Goal: Task Accomplishment & Management: Complete application form

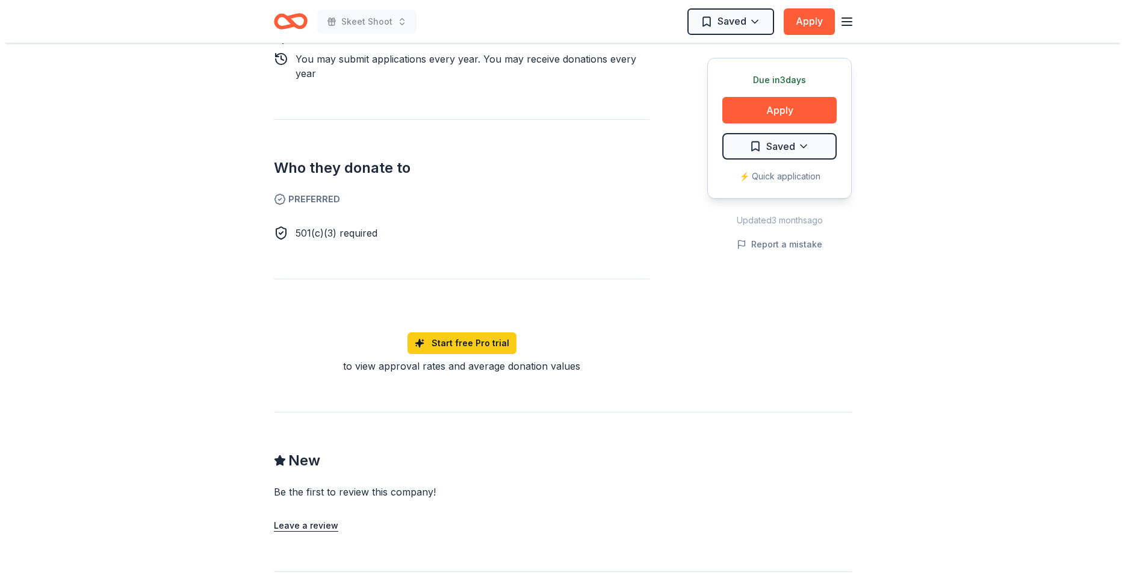
scroll to position [614, 0]
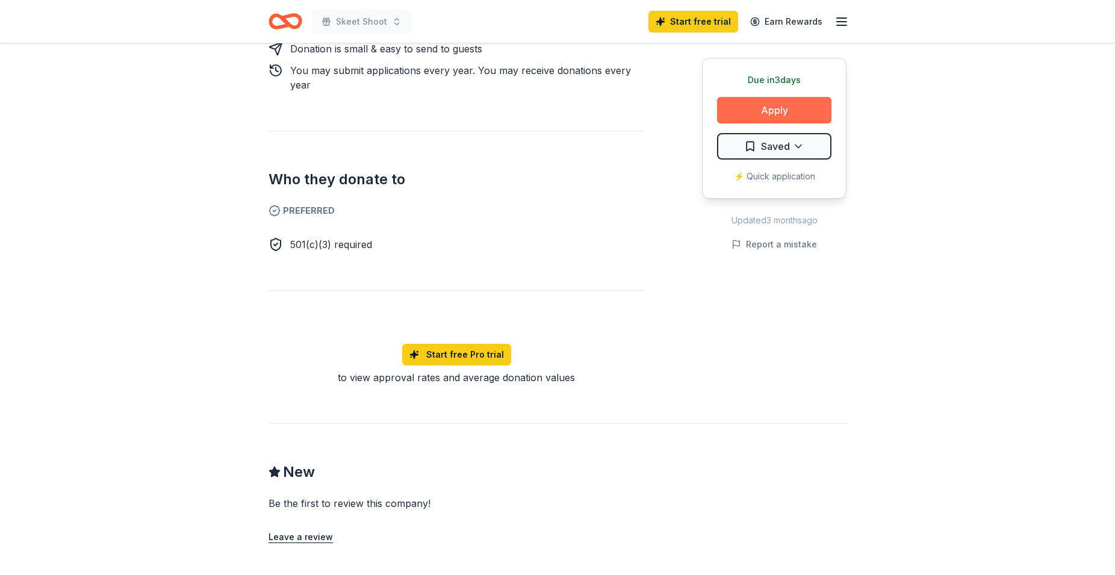
click at [777, 112] on button "Apply" at bounding box center [774, 110] width 114 height 26
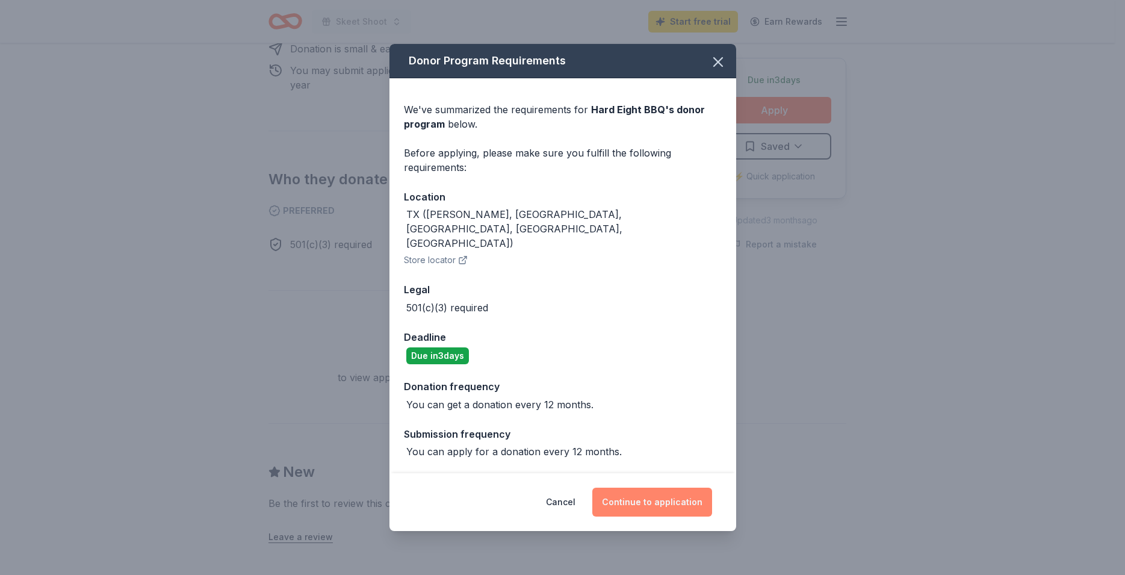
click at [669, 488] on button "Continue to application" at bounding box center [653, 502] width 120 height 29
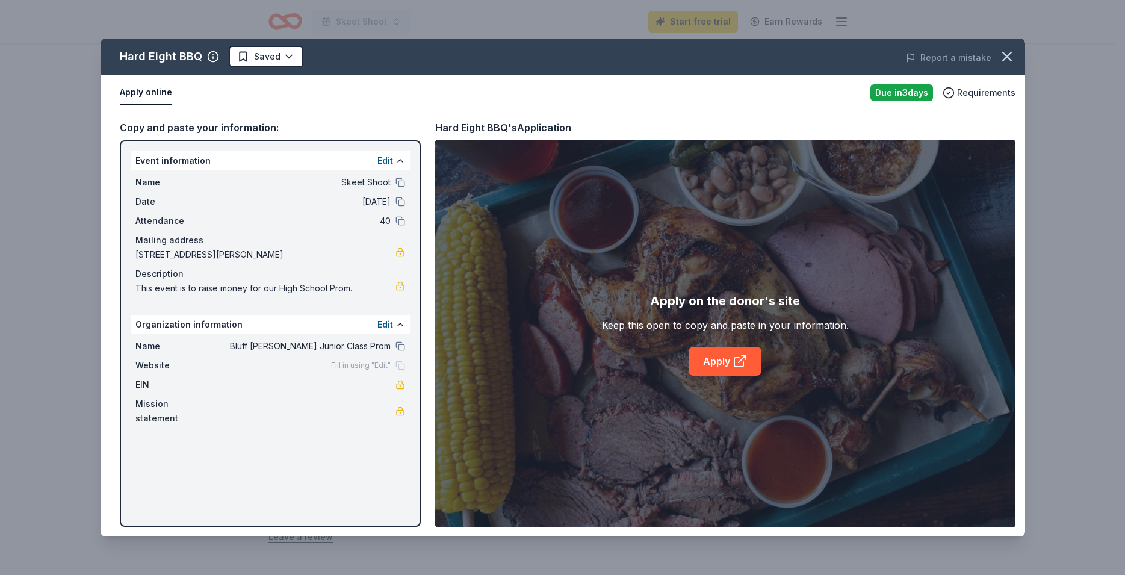
click at [720, 346] on div "Apply on the donor's site Keep this open to copy and paste in your information.…" at bounding box center [725, 333] width 247 height 84
click at [720, 356] on link "Apply" at bounding box center [725, 361] width 73 height 29
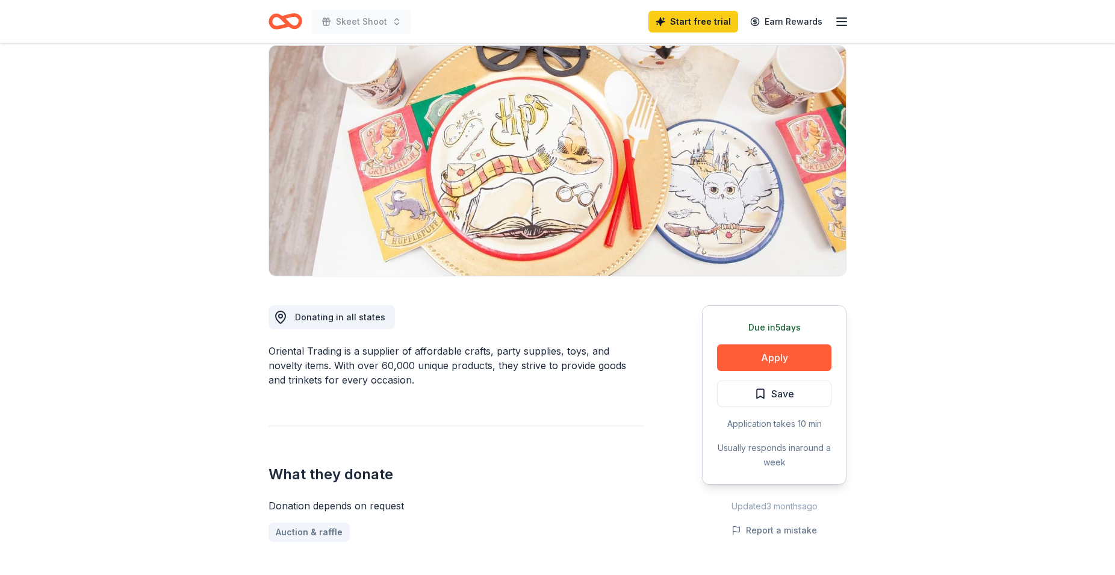
scroll to position [184, 0]
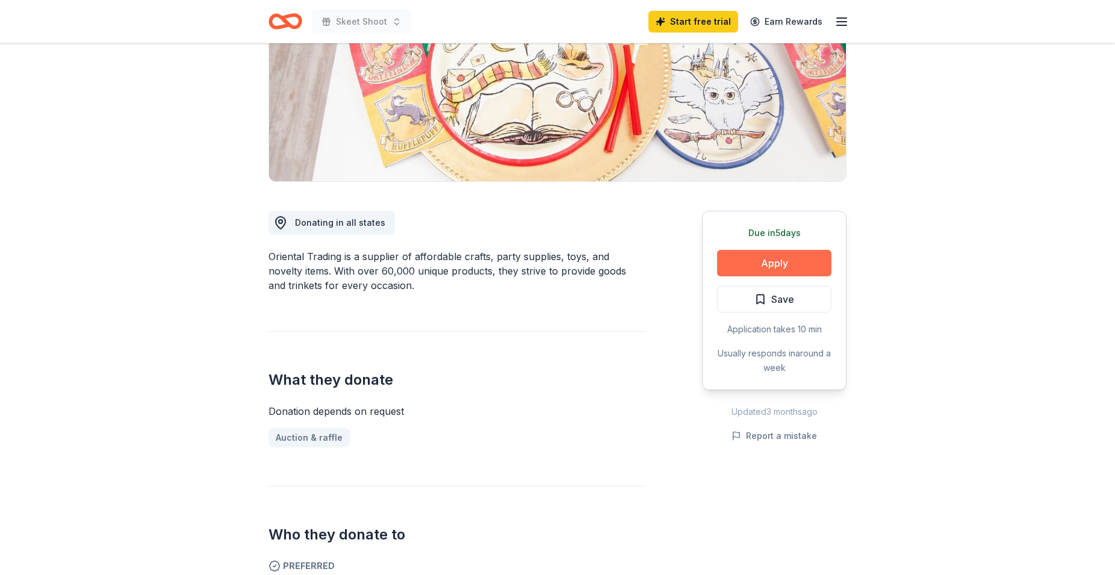
click at [779, 255] on button "Apply" at bounding box center [774, 263] width 114 height 26
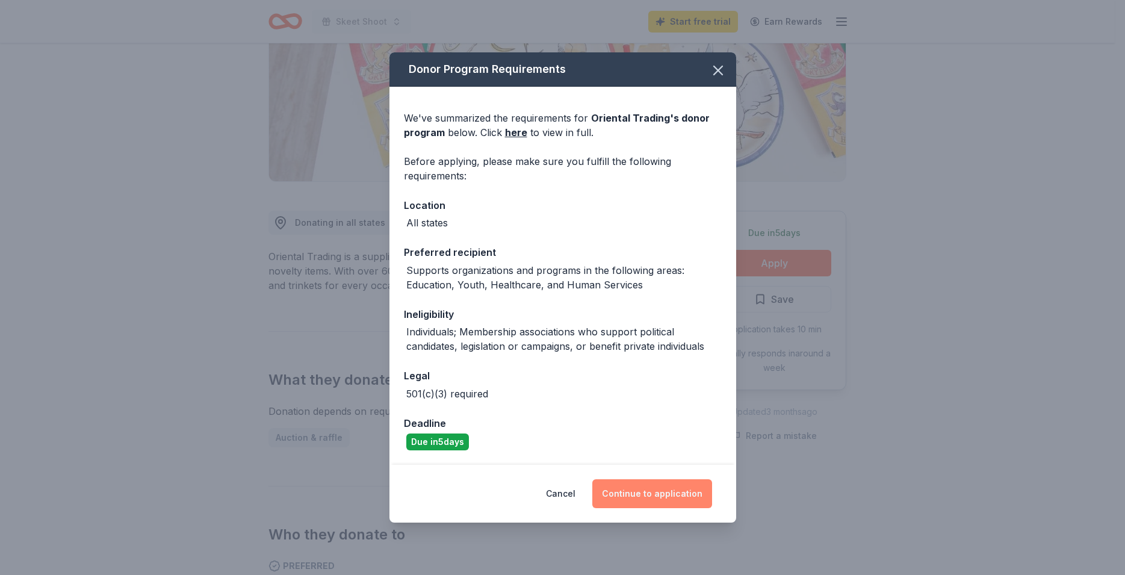
click at [652, 500] on button "Continue to application" at bounding box center [653, 493] width 120 height 29
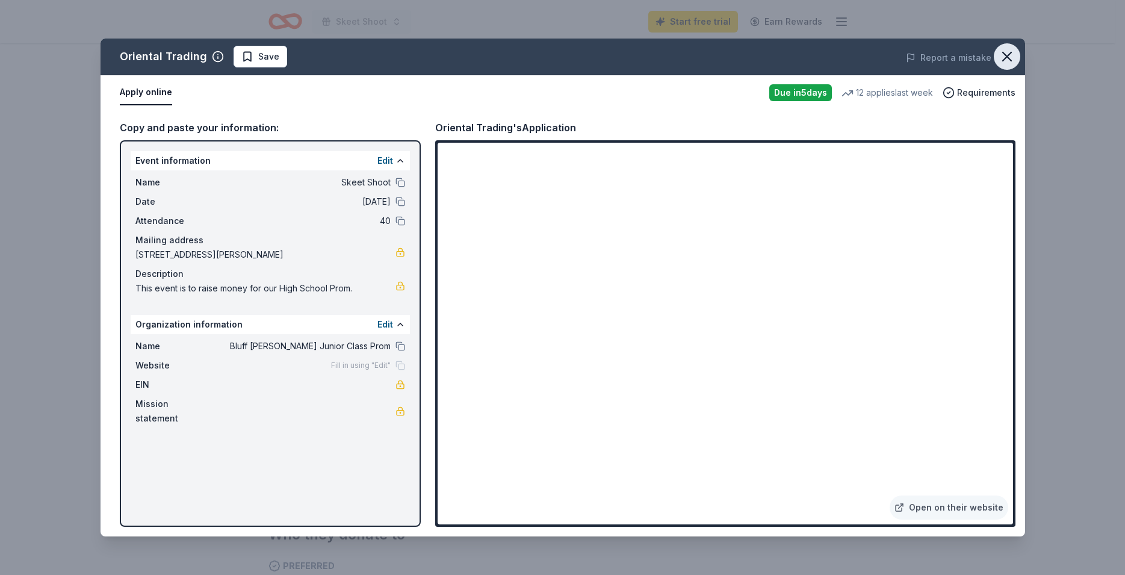
click at [999, 51] on icon "button" at bounding box center [1007, 56] width 17 height 17
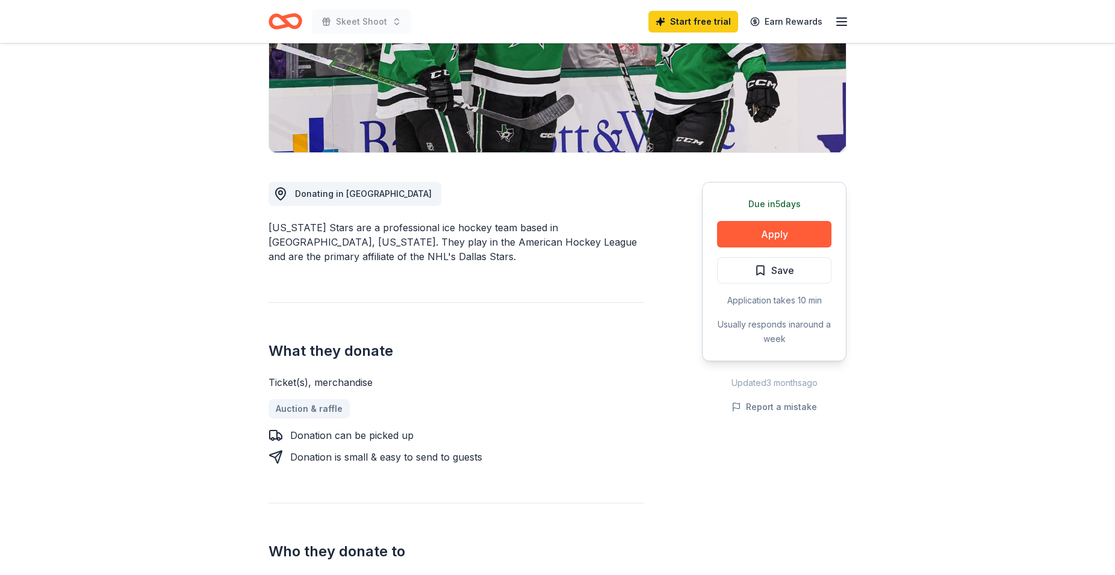
scroll to position [184, 0]
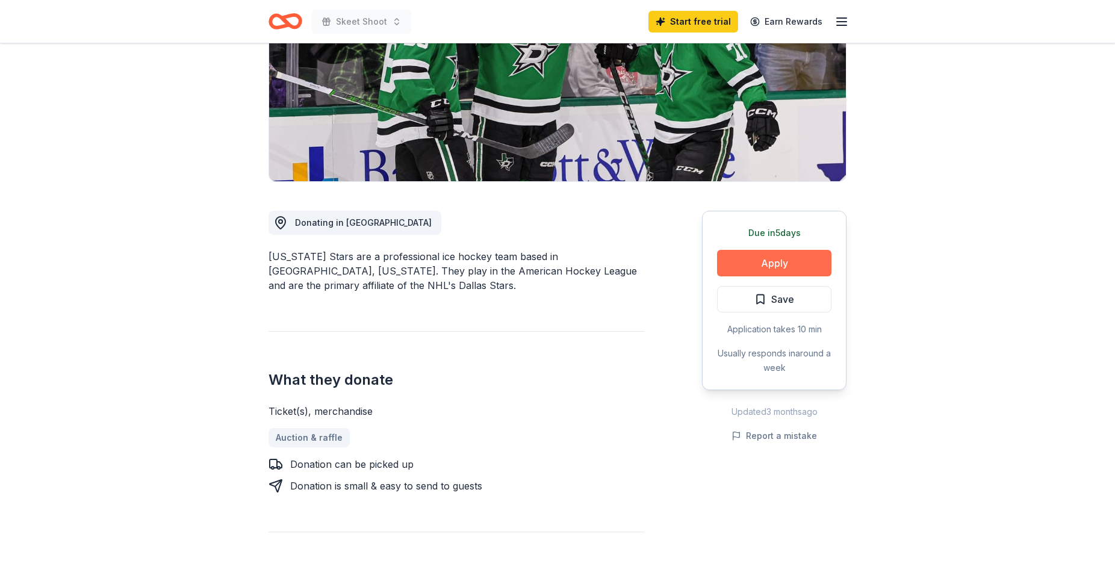
click at [762, 255] on button "Apply" at bounding box center [774, 263] width 114 height 26
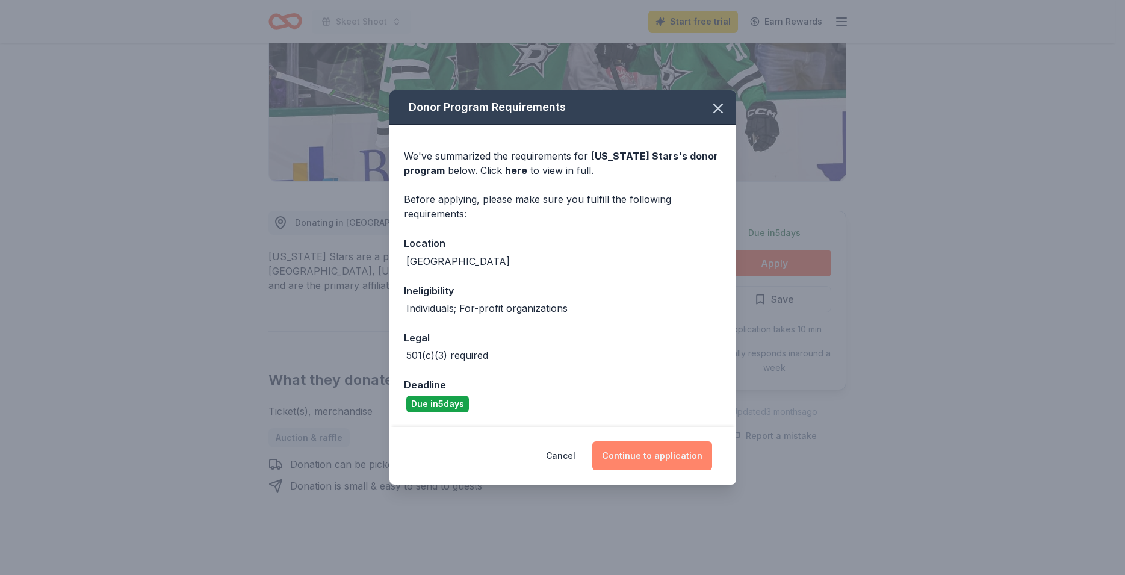
click at [665, 452] on button "Continue to application" at bounding box center [653, 455] width 120 height 29
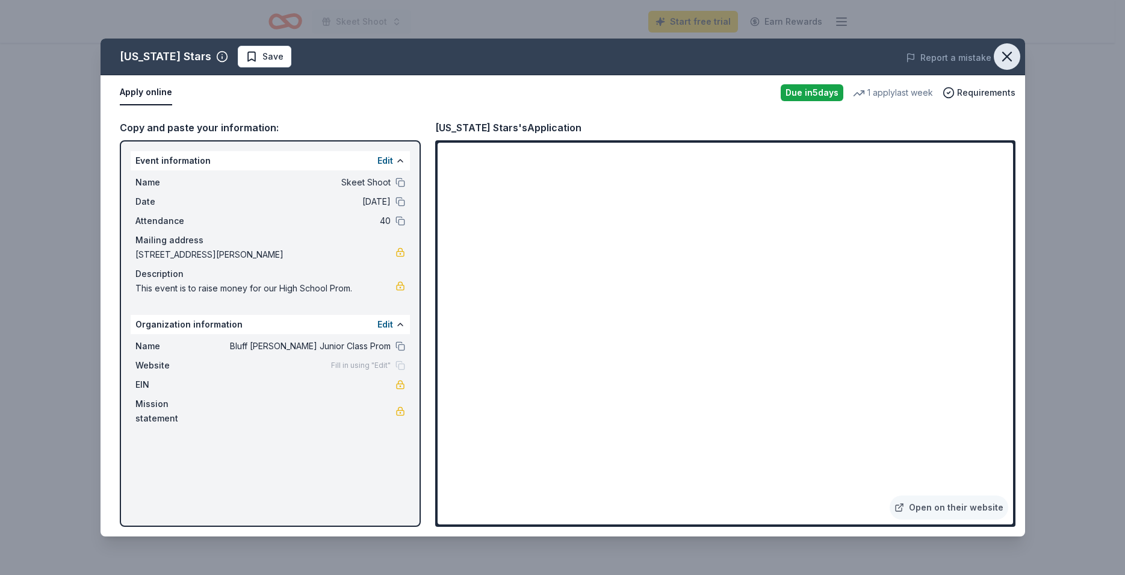
click at [1009, 56] on icon "button" at bounding box center [1007, 56] width 17 height 17
